Goal: Task Accomplishment & Management: Use online tool/utility

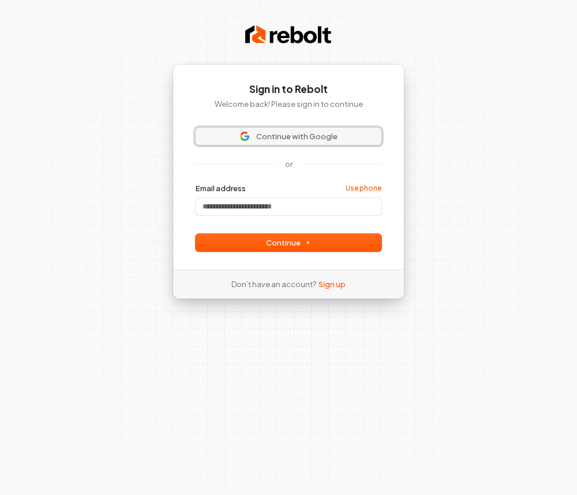
click at [318, 137] on span "Continue with Google" at bounding box center [296, 136] width 81 height 10
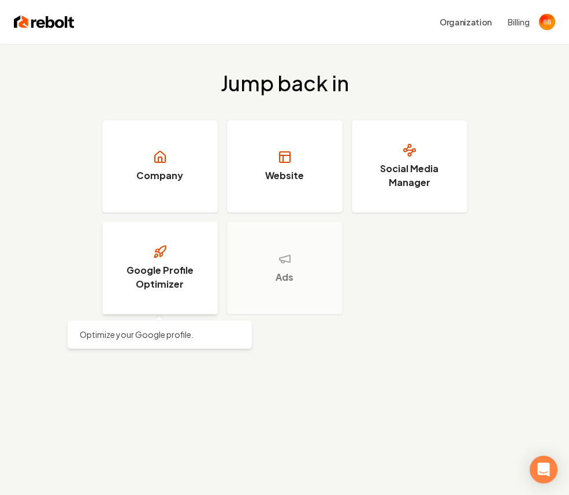
click at [176, 260] on link "Google Profile Optimizer" at bounding box center [159, 268] width 115 height 92
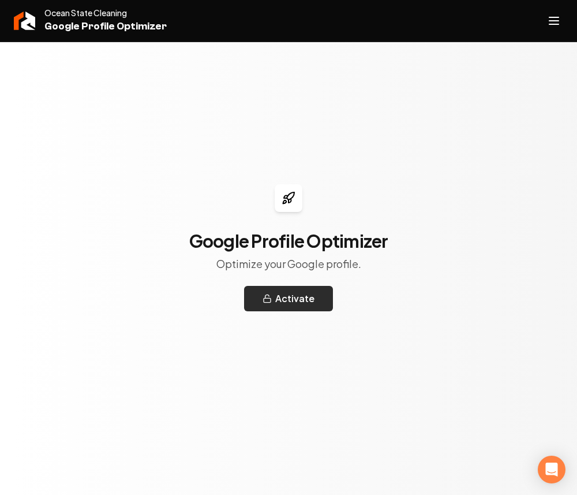
click at [318, 306] on button "Activate" at bounding box center [288, 298] width 89 height 25
click at [552, 23] on icon "Open navigation menu" at bounding box center [554, 21] width 14 height 18
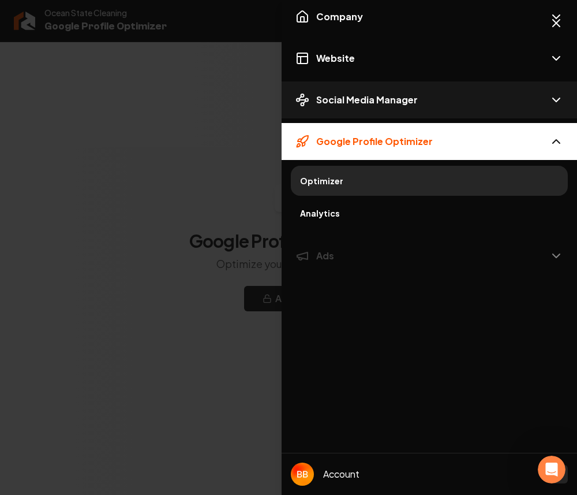
click at [378, 99] on span "Social Media Manager" at bounding box center [367, 100] width 102 height 14
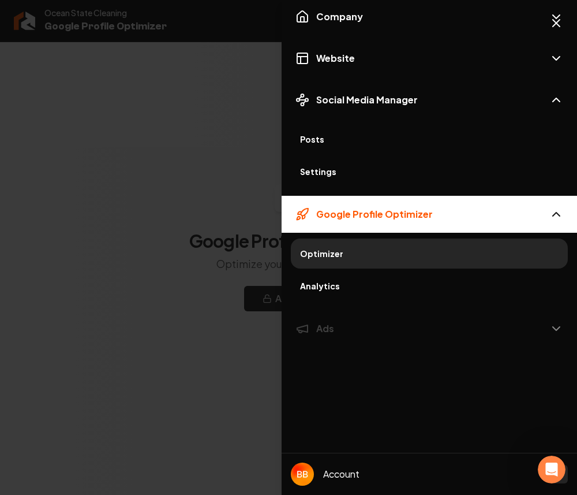
click at [350, 141] on span "Posts" at bounding box center [429, 139] width 259 height 12
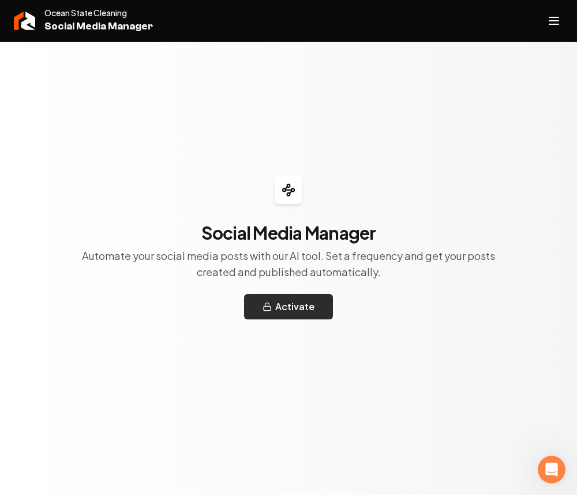
click at [287, 309] on button "Activate" at bounding box center [288, 306] width 89 height 25
click at [540, 25] on button "Open navigation menu" at bounding box center [554, 21] width 28 height 28
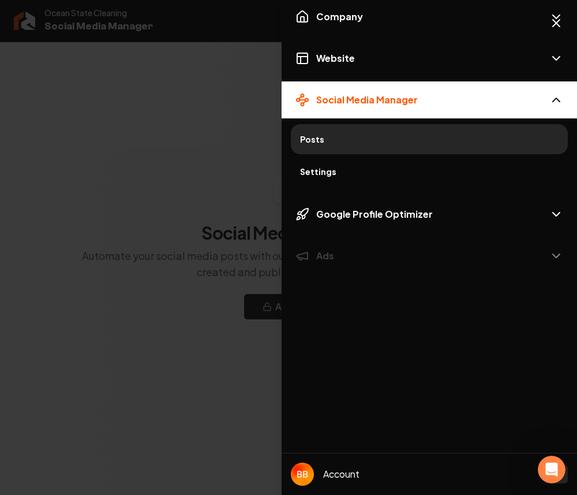
click at [414, 180] on link "Settings" at bounding box center [429, 171] width 277 height 30
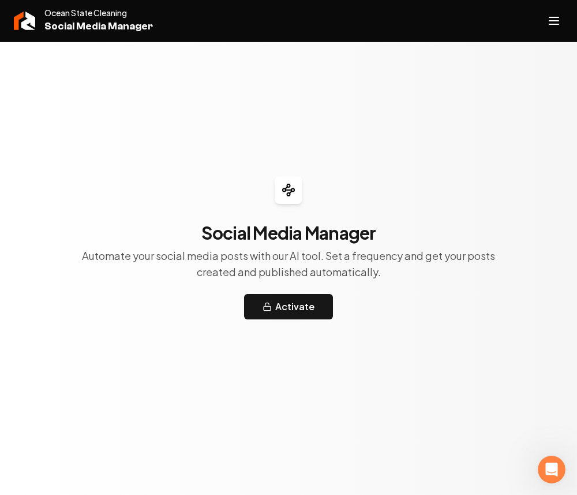
click at [551, 18] on icon "Open navigation menu" at bounding box center [554, 21] width 14 height 18
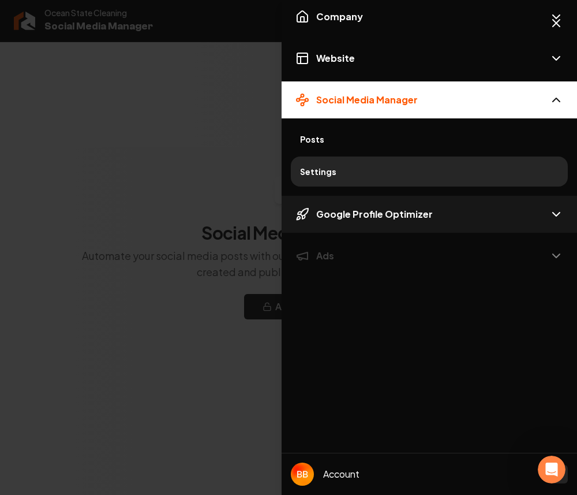
click at [501, 223] on button "Google Profile Optimizer" at bounding box center [430, 214] width 296 height 37
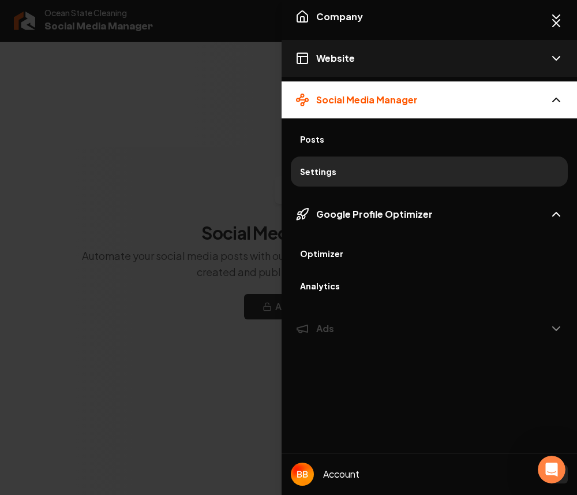
click at [553, 53] on icon "Mobile navigation" at bounding box center [557, 58] width 14 height 14
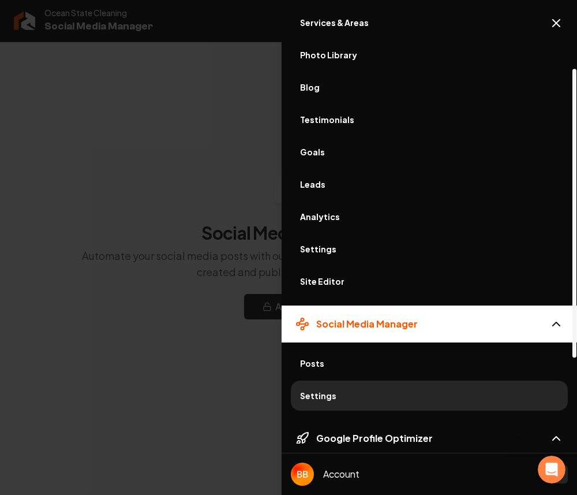
scroll to position [108, 0]
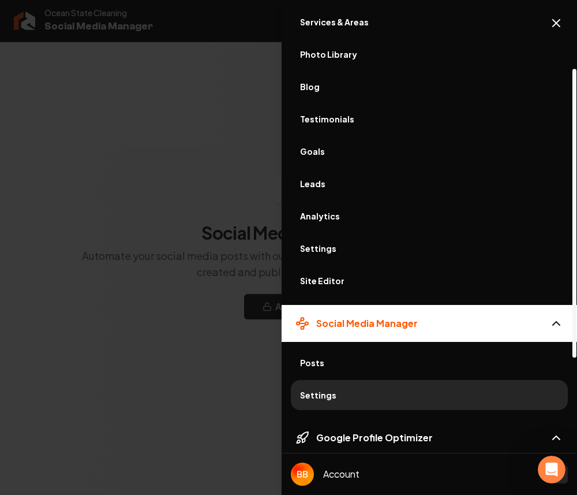
click at [322, 282] on span "Site Editor" at bounding box center [429, 281] width 259 height 12
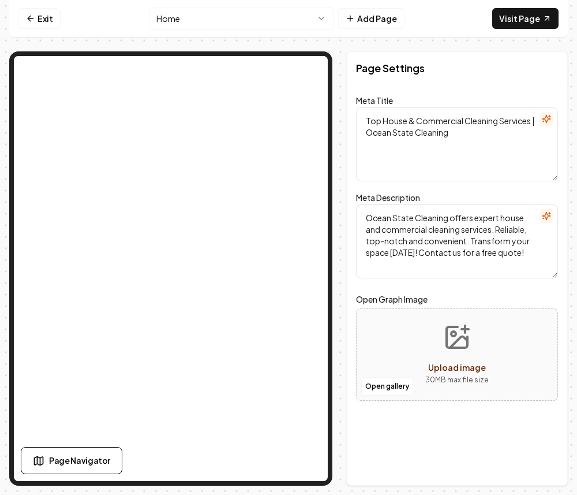
click at [272, 17] on html "Computer Required This feature is only available on a computer. Please switch t…" at bounding box center [288, 247] width 577 height 495
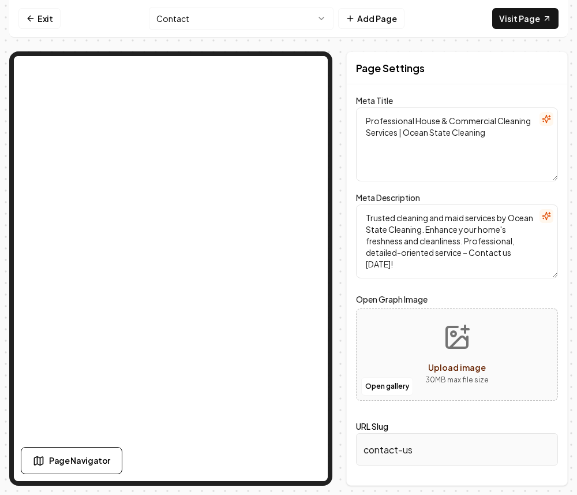
click at [230, 23] on html "Computer Required This feature is only available on a computer. Please switch t…" at bounding box center [288, 247] width 577 height 495
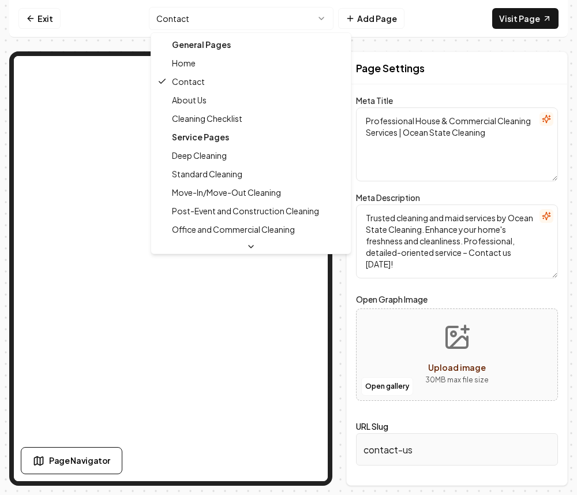
click at [448, 18] on html "Computer Required This feature is only available on a computer. Please switch t…" at bounding box center [288, 247] width 577 height 495
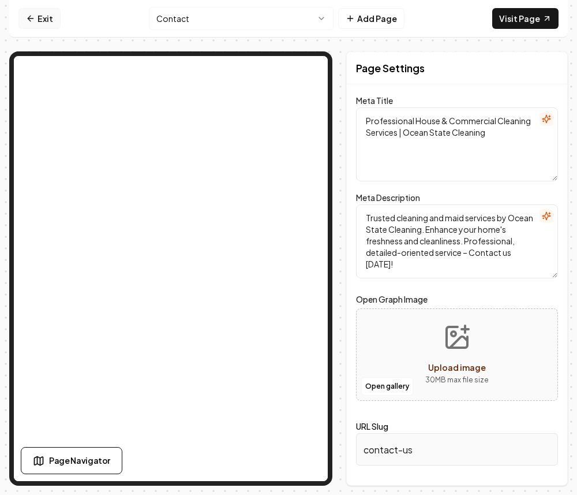
click at [54, 16] on link "Exit" at bounding box center [39, 18] width 42 height 21
